Goal: Task Accomplishment & Management: Use online tool/utility

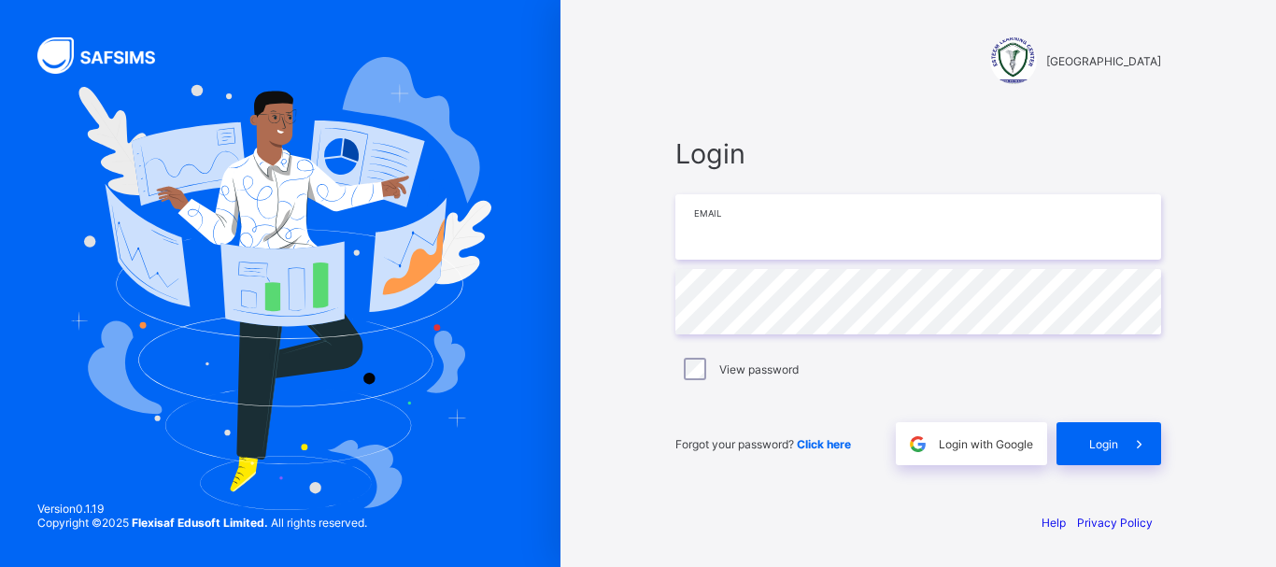
type input "**********"
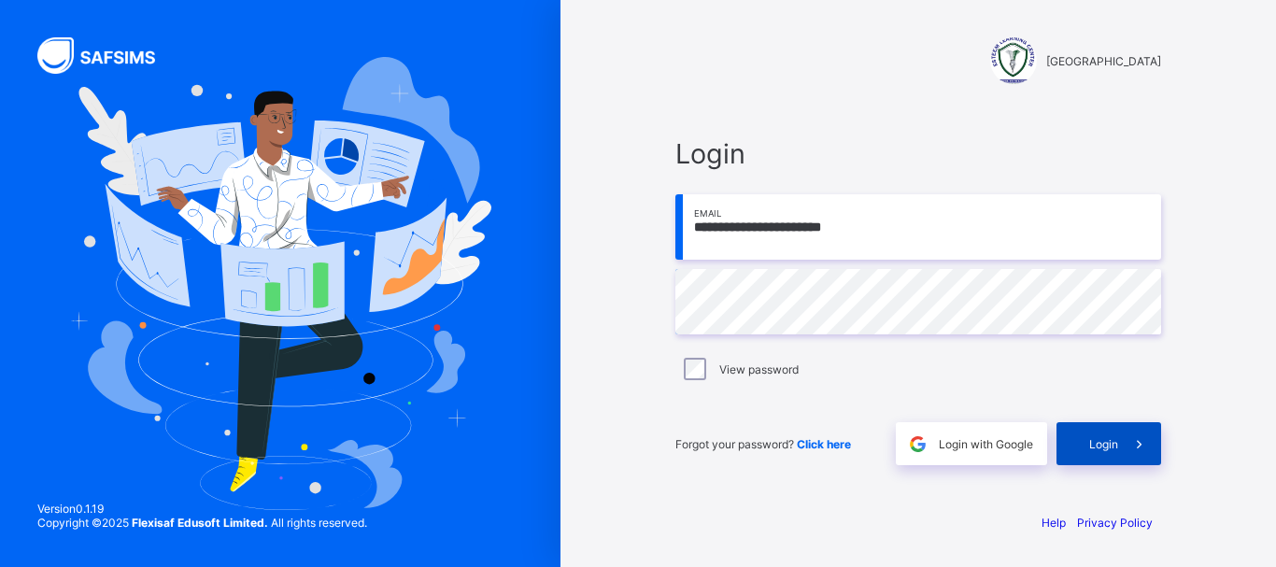
click at [1113, 443] on span "Login" at bounding box center [1103, 444] width 29 height 14
